Goal: Consume media (video, audio)

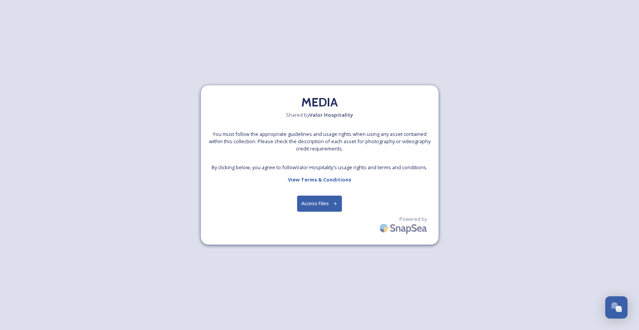
click at [325, 202] on button "Access Files" at bounding box center [319, 204] width 45 height 16
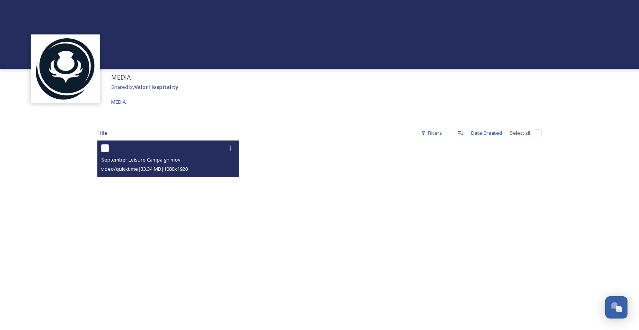
click at [164, 271] on video "September Leisure Campaign.mov" at bounding box center [168, 267] width 142 height 252
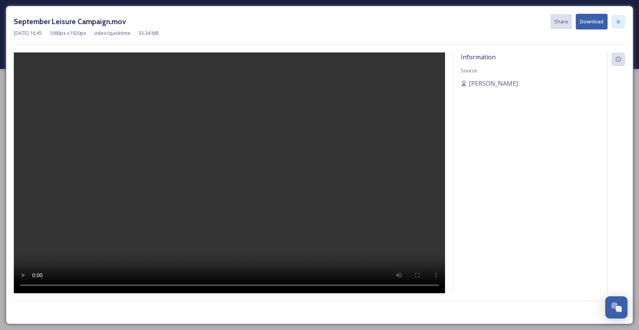
click at [622, 20] on div at bounding box center [619, 22] width 14 height 14
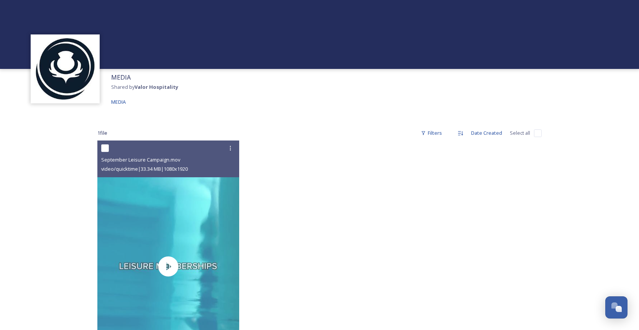
click at [295, 186] on div at bounding box center [320, 269] width 146 height 256
